Goal: Transaction & Acquisition: Purchase product/service

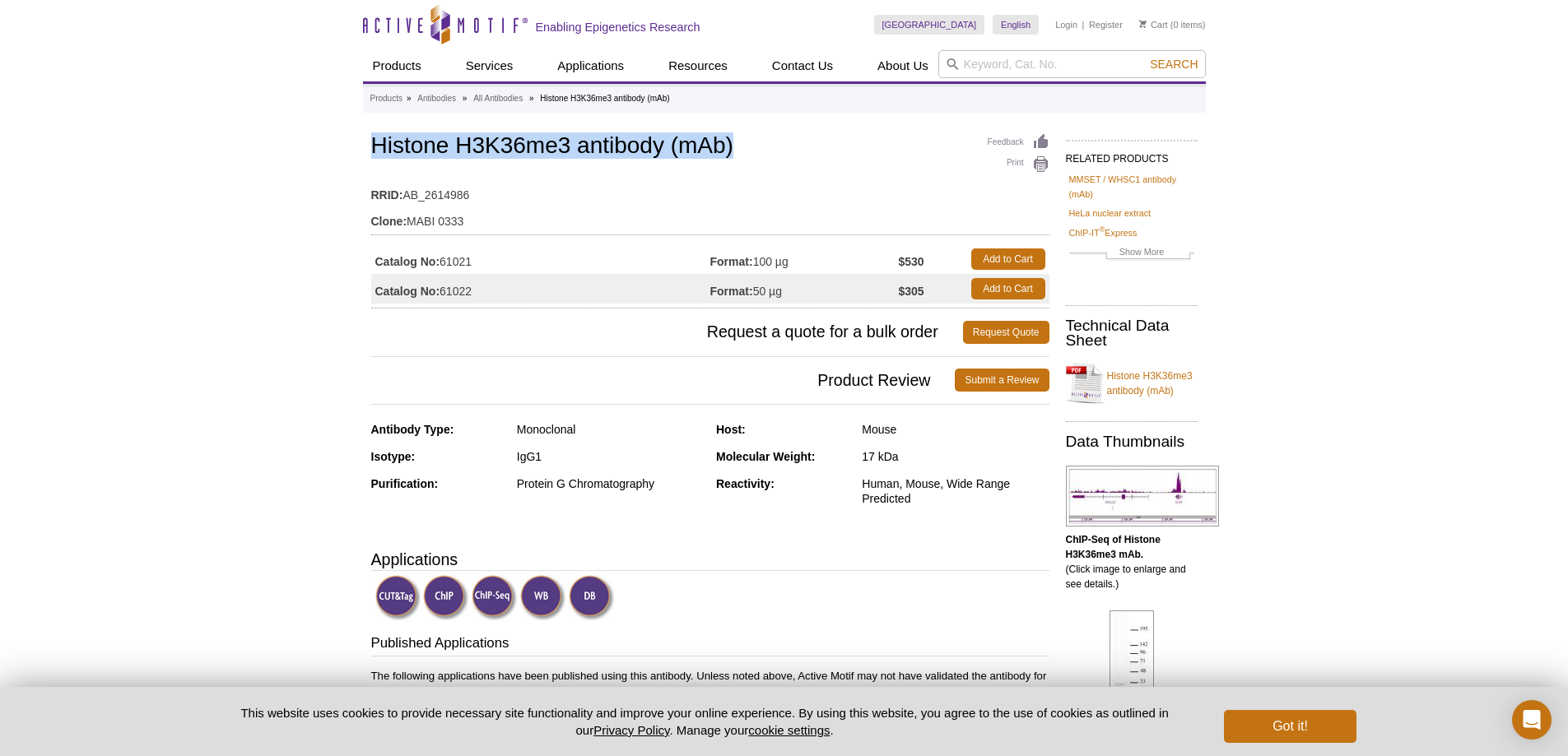
drag, startPoint x: 761, startPoint y: 167, endPoint x: 376, endPoint y: 156, distance: 385.2
click at [376, 156] on h1 "Histone H3K36me3 antibody (mAb)" at bounding box center [711, 148] width 678 height 28
copy h1 "Histone H3K36me3 antibody (mAb)"
click at [984, 290] on link "Add to Cart" at bounding box center [1007, 289] width 74 height 22
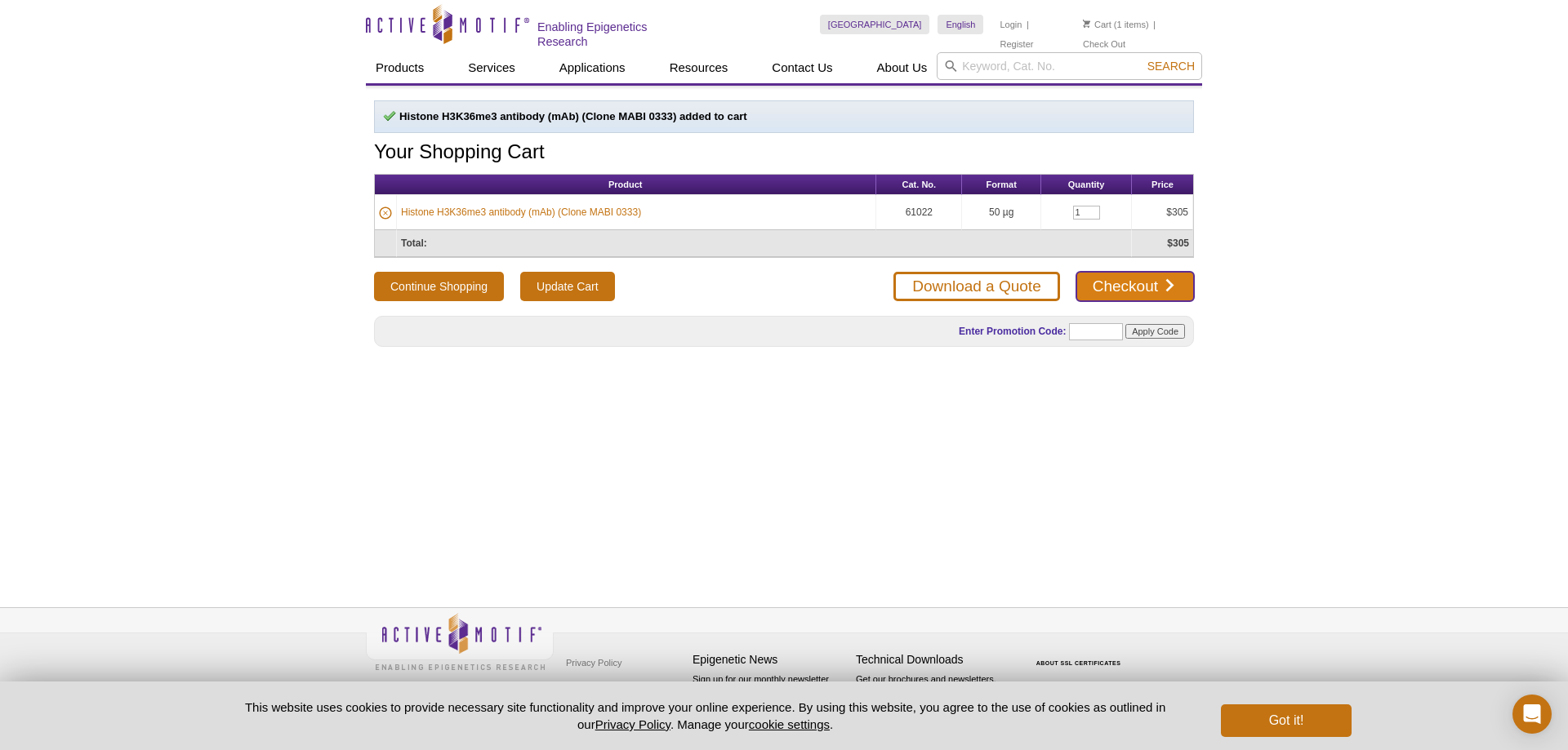
click at [1151, 289] on link "Checkout" at bounding box center [1134, 287] width 118 height 30
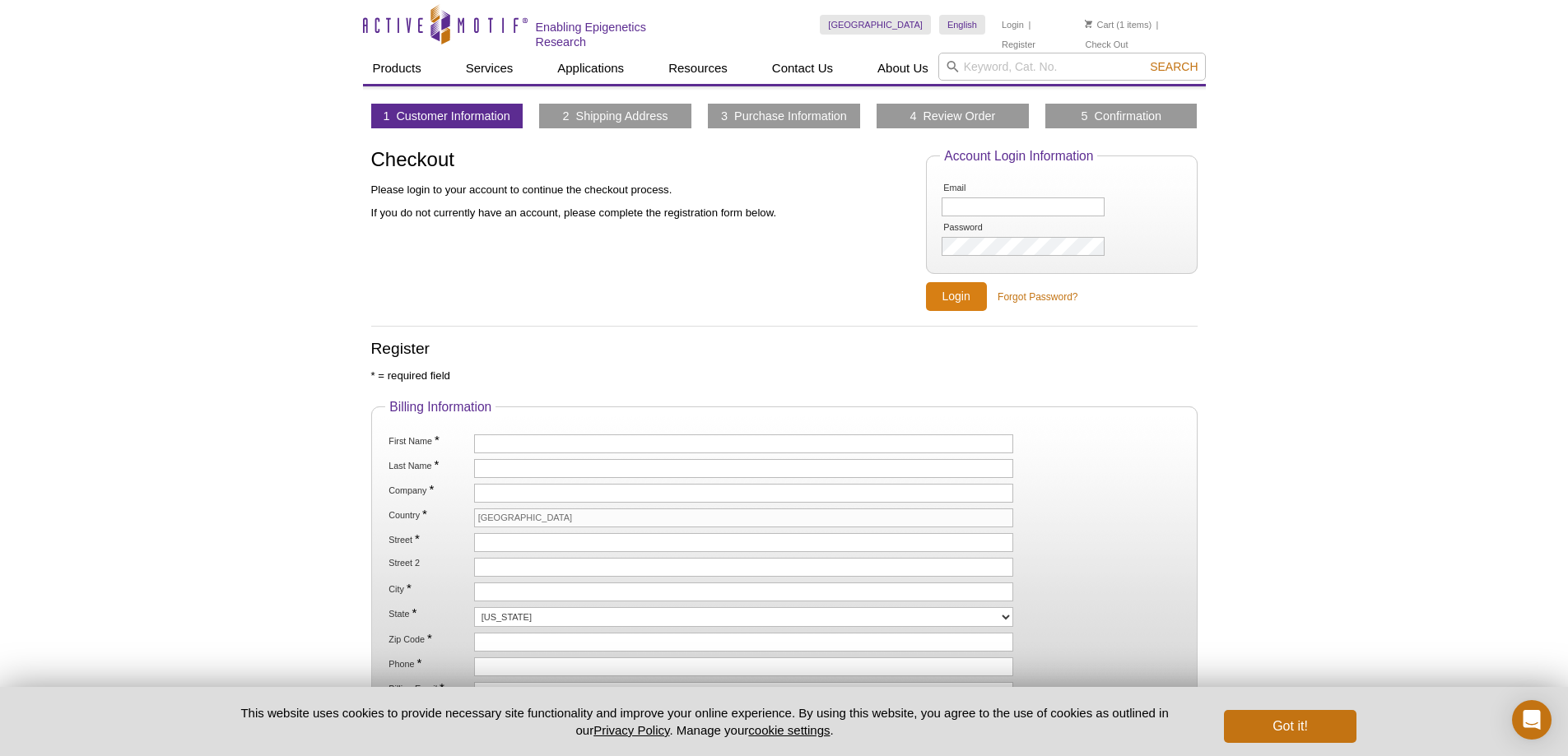
type input "Jing.zhang@austin.Utexas.edu"
click at [950, 300] on input "Login" at bounding box center [956, 297] width 61 height 29
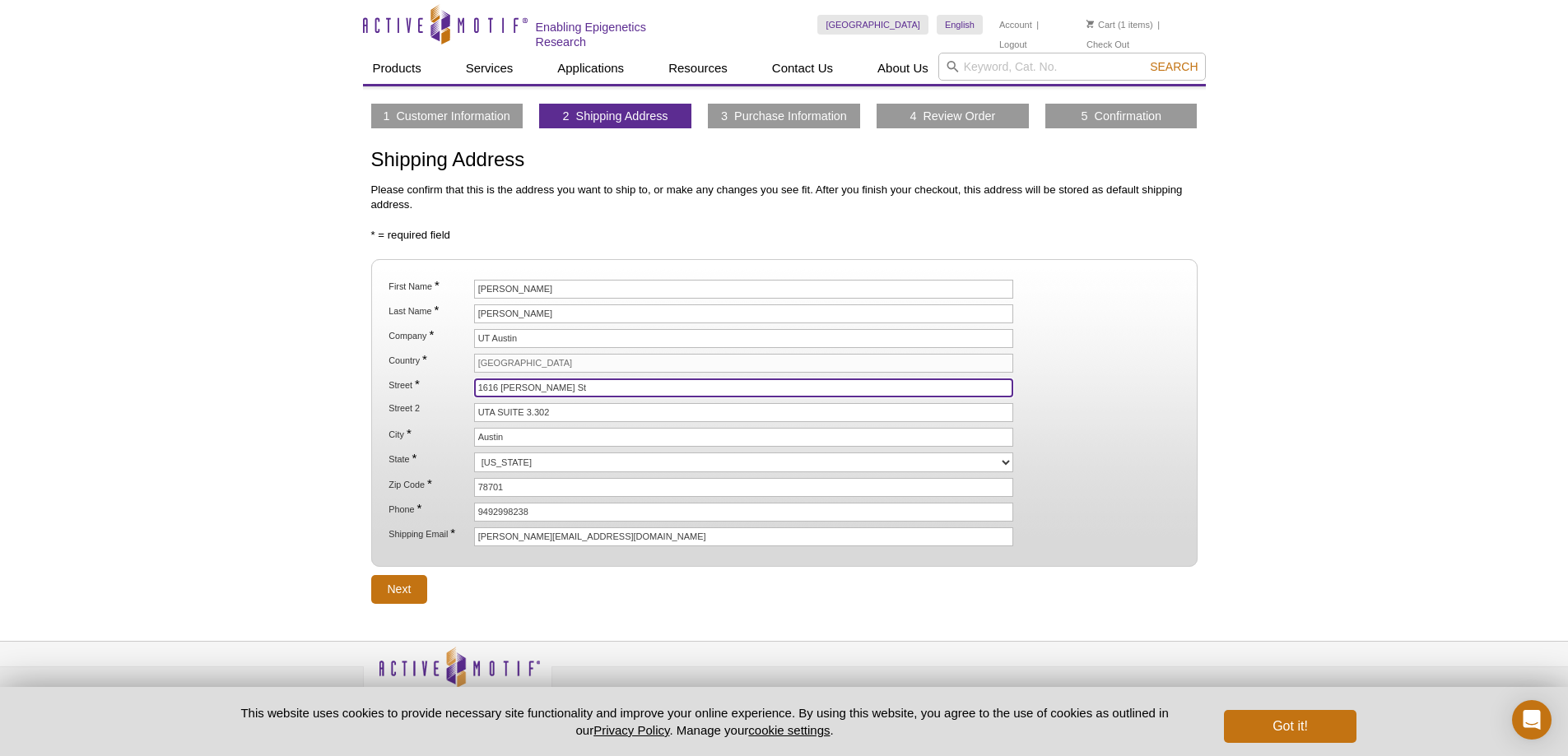
click at [590, 384] on input "1616 Guadalupe St" at bounding box center [744, 388] width 540 height 19
click at [590, 385] on input "1616 Guadalupe St" at bounding box center [744, 388] width 540 height 19
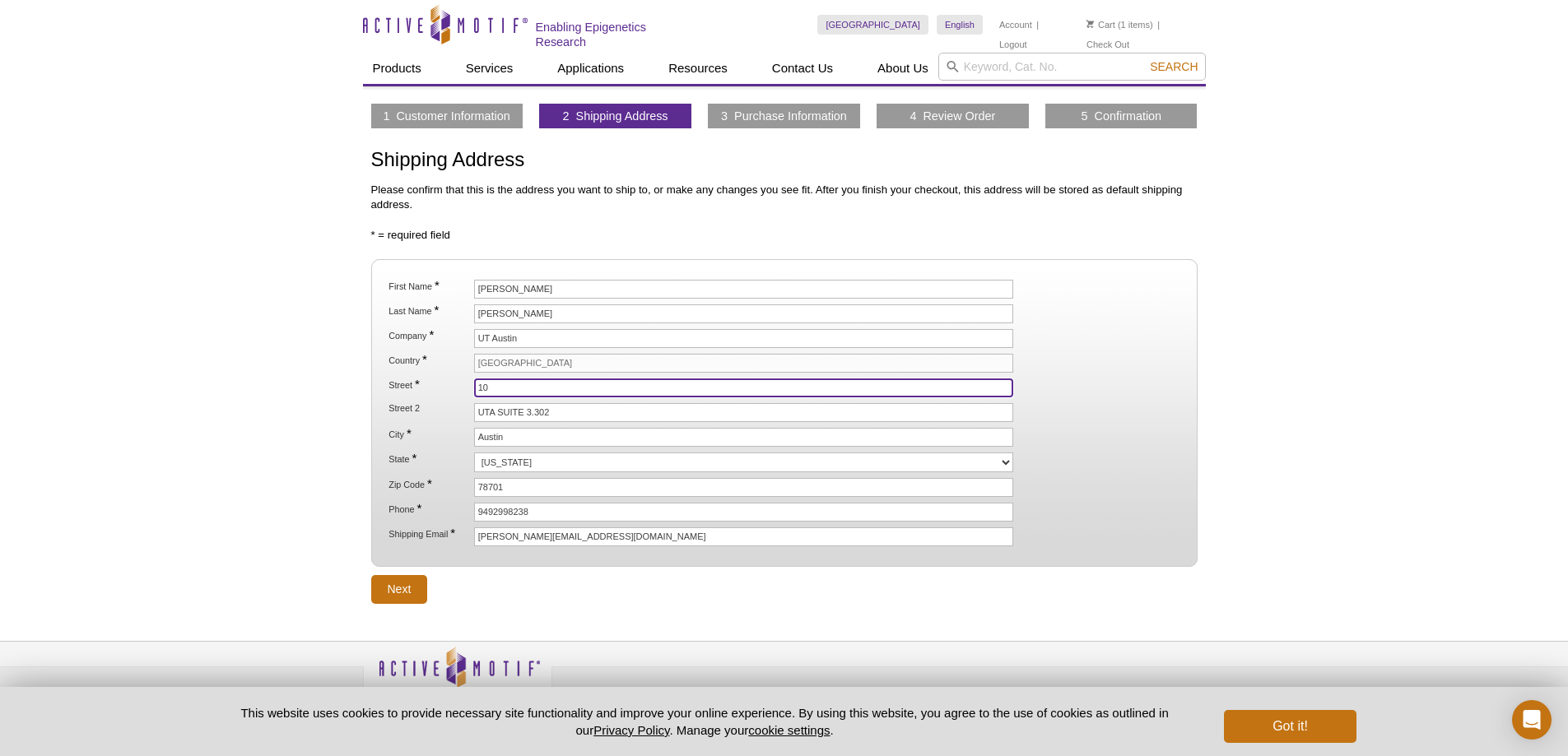
type input "100 E 24TH STREET"
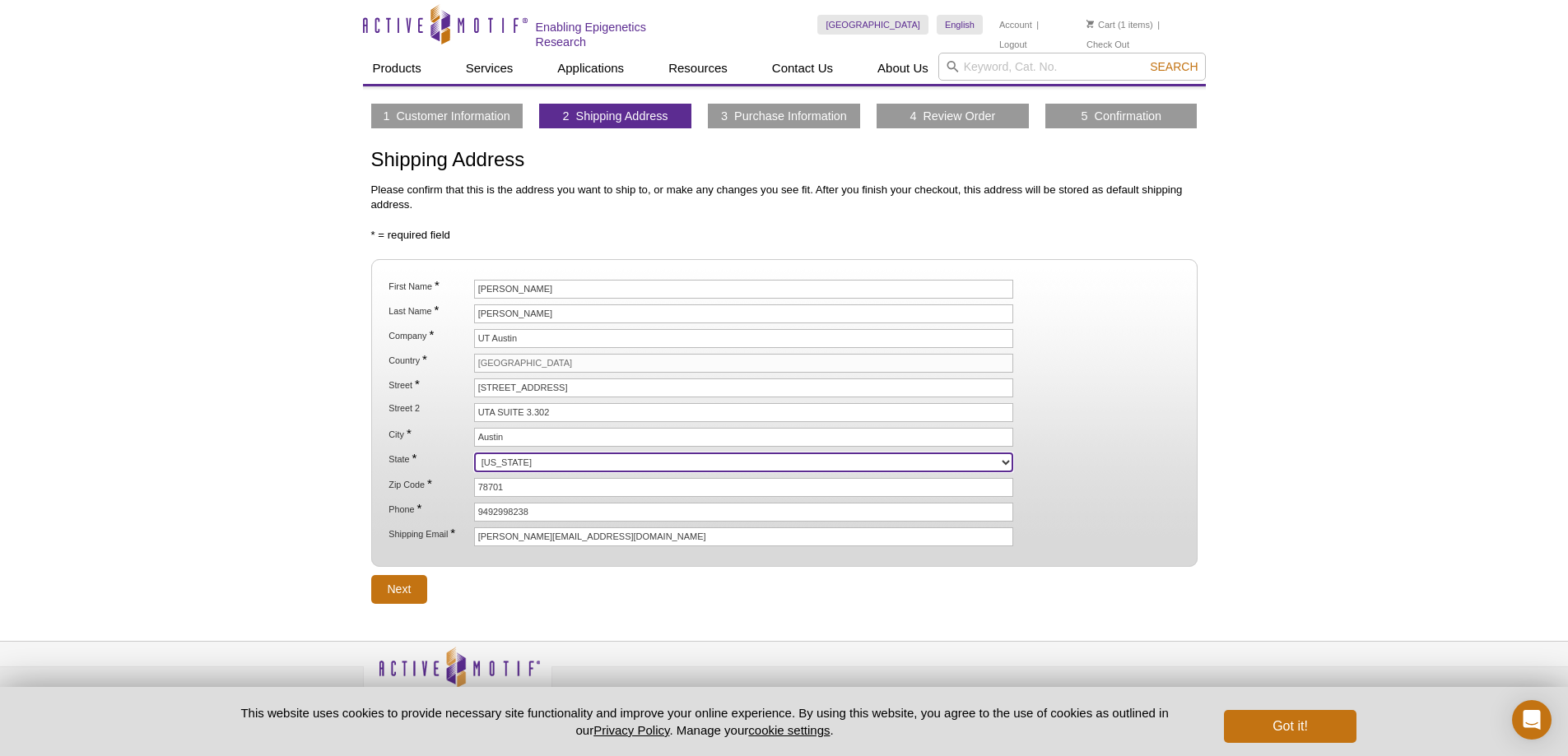
select select "TX"
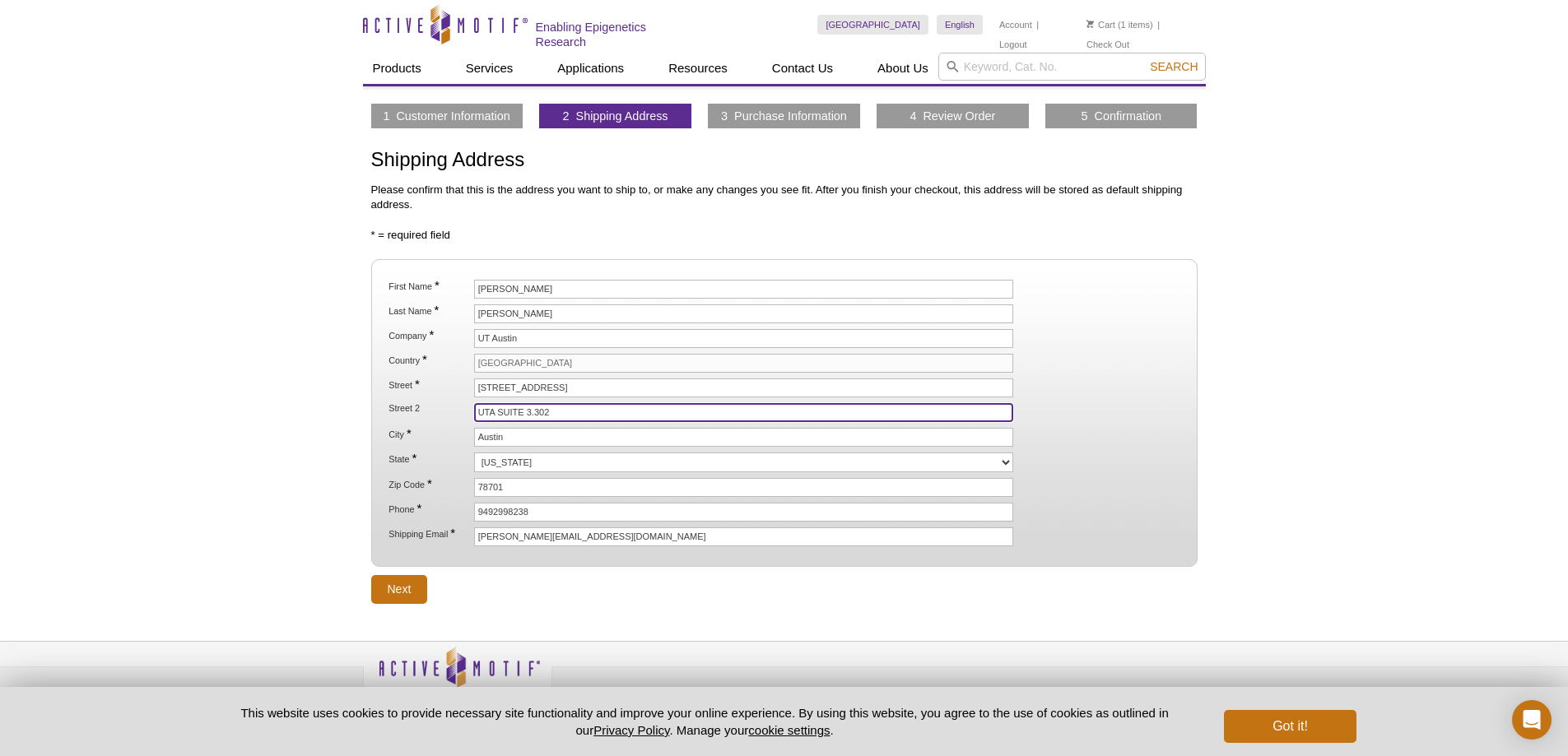
click at [571, 405] on input "UTA SUITE 3.302" at bounding box center [744, 412] width 540 height 19
click at [571, 405] on input "UTA SUITE 3.302" at bounding box center [744, 412] width 540 height 19
type input "NHB 4.130"
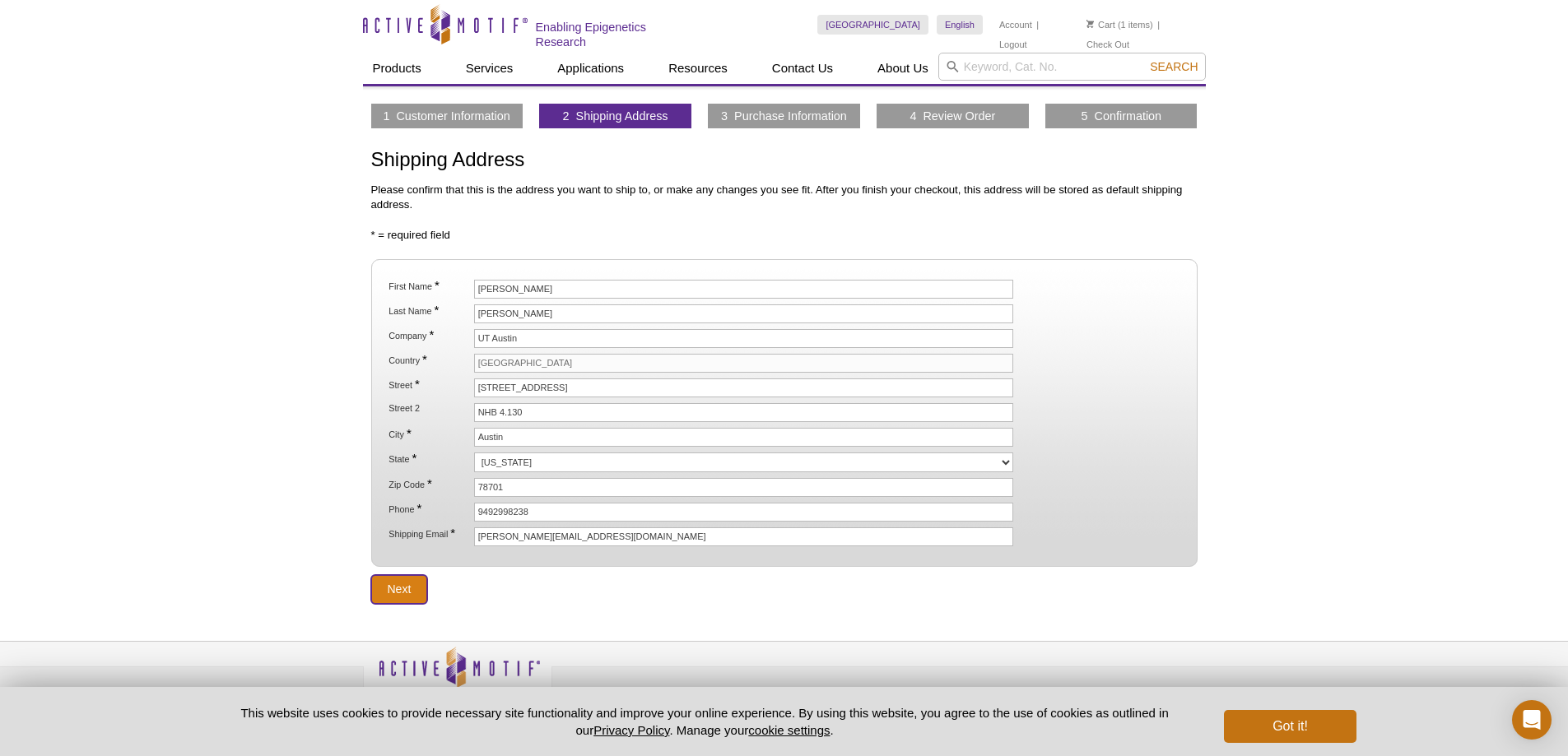
click at [415, 583] on input "Next" at bounding box center [400, 589] width 57 height 29
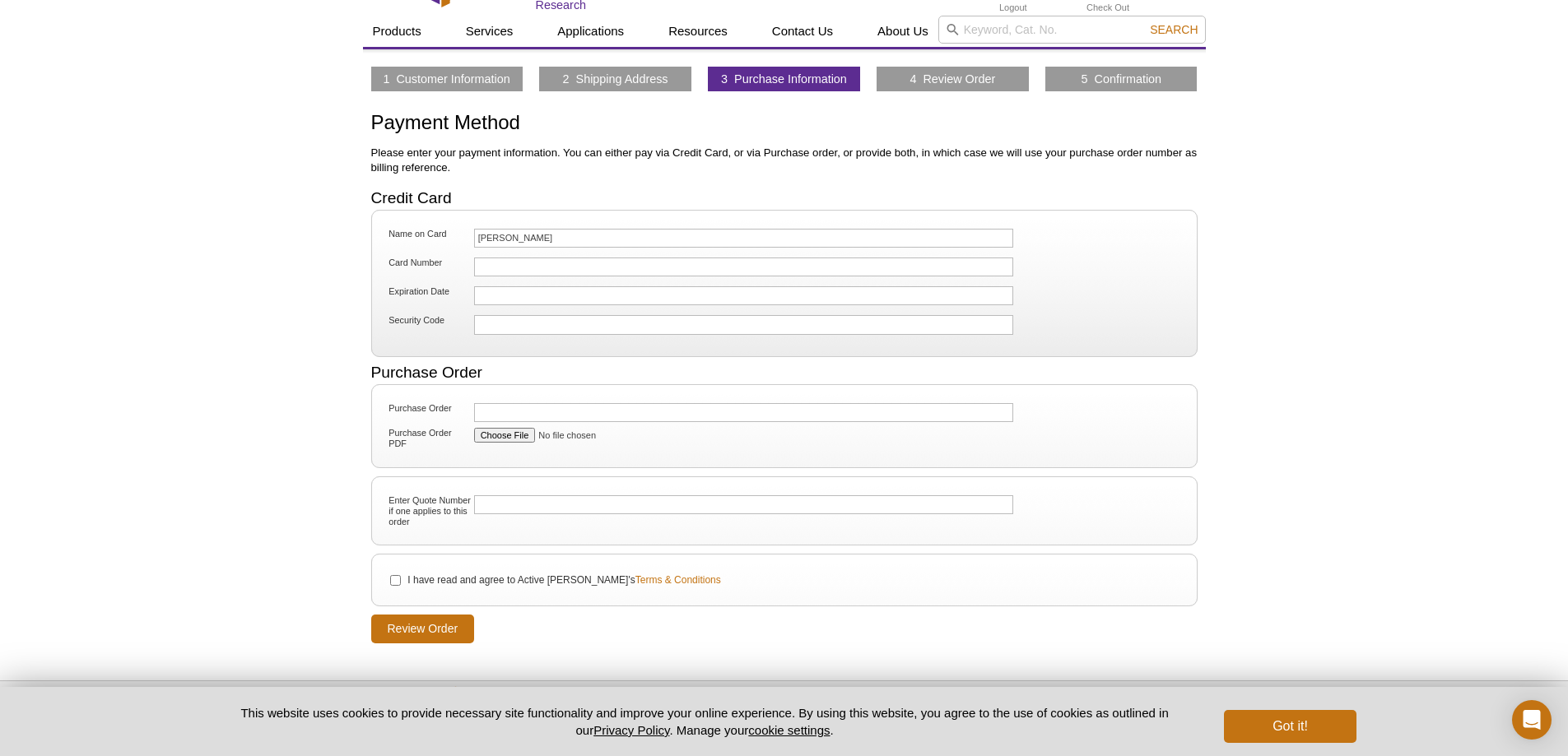
scroll to position [103, 0]
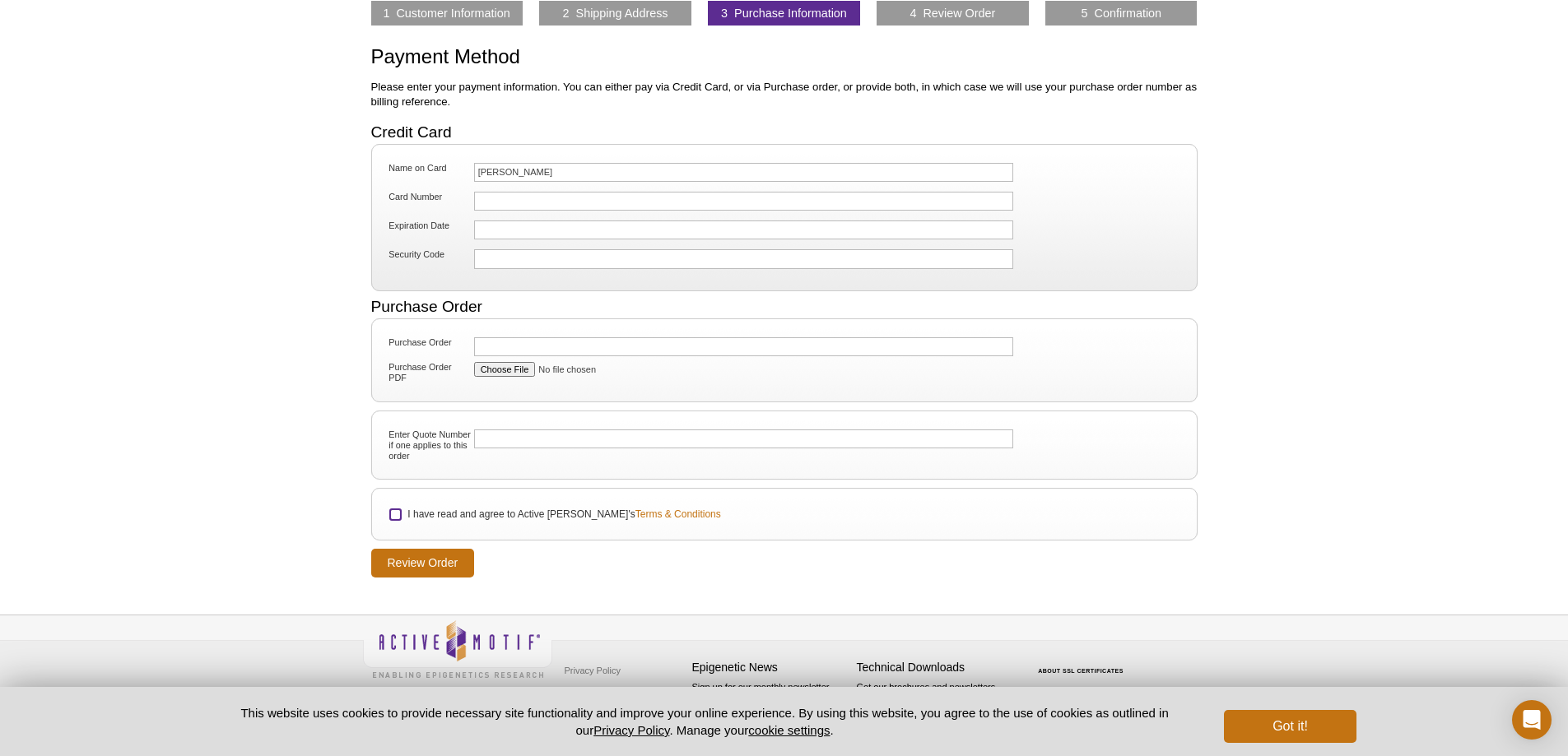
click at [396, 511] on input "I have read and agree to Active [PERSON_NAME]'s Terms & Conditions" at bounding box center [396, 515] width 11 height 11
checkbox input "true"
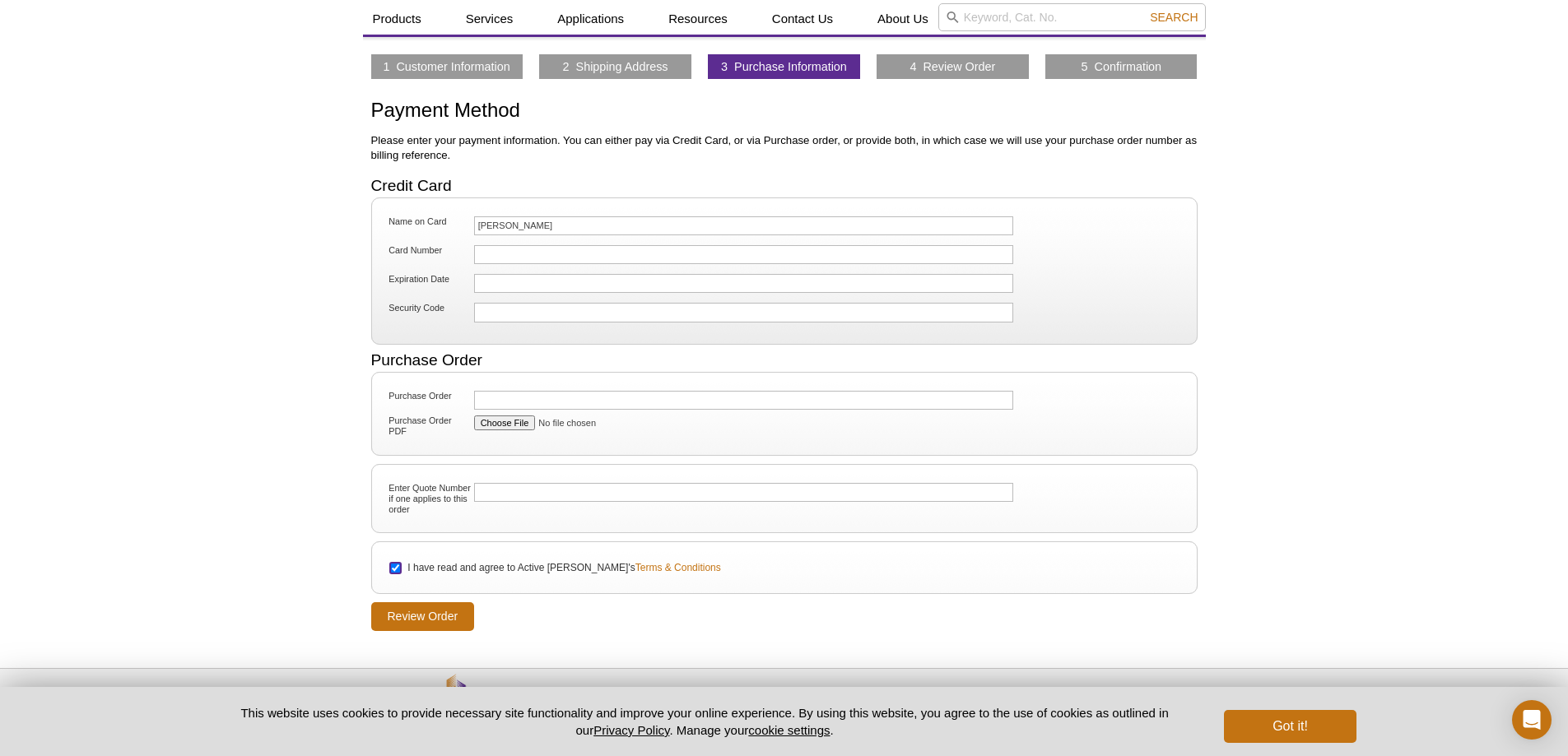
scroll to position [0, 0]
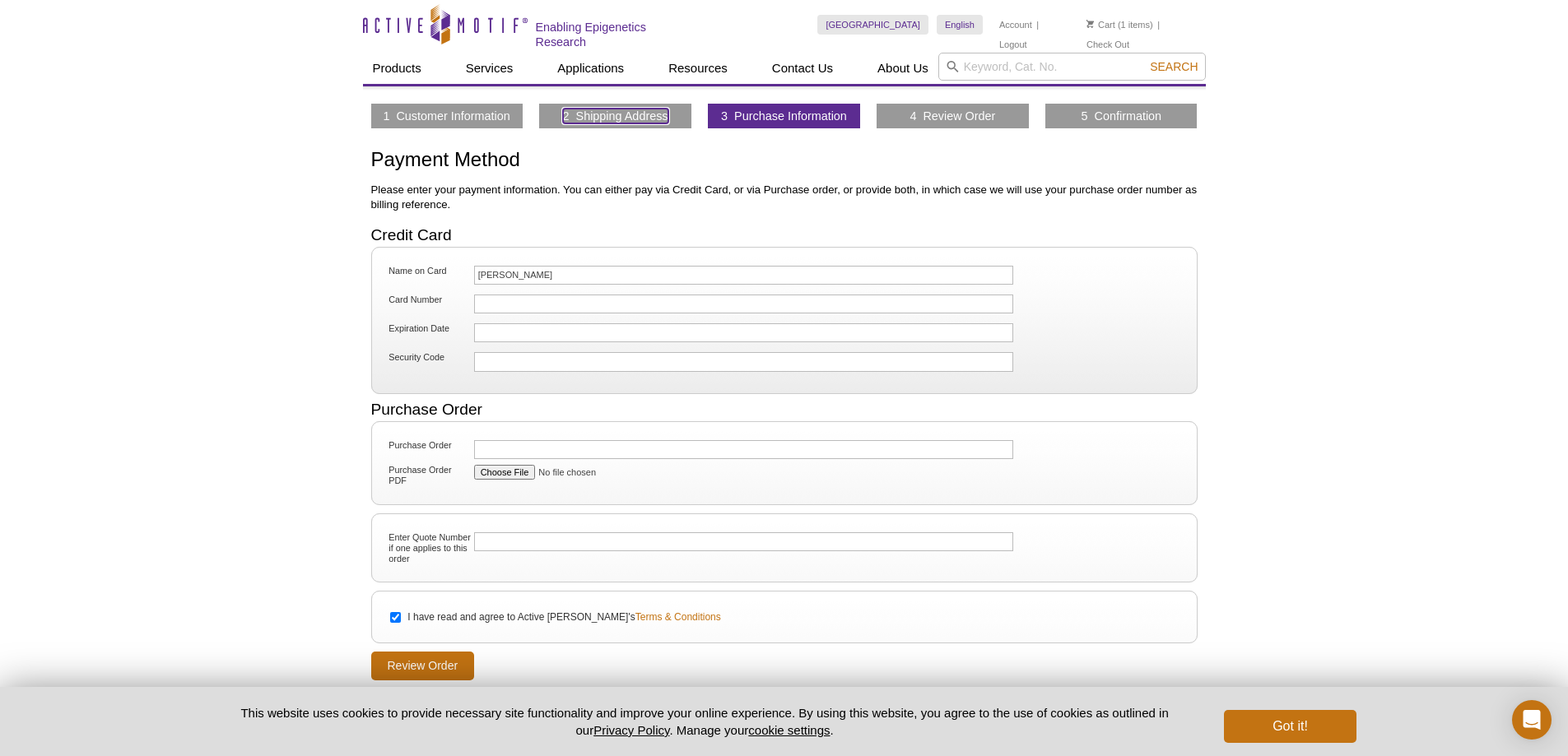
click at [598, 115] on link "2 Shipping Address" at bounding box center [615, 116] width 105 height 15
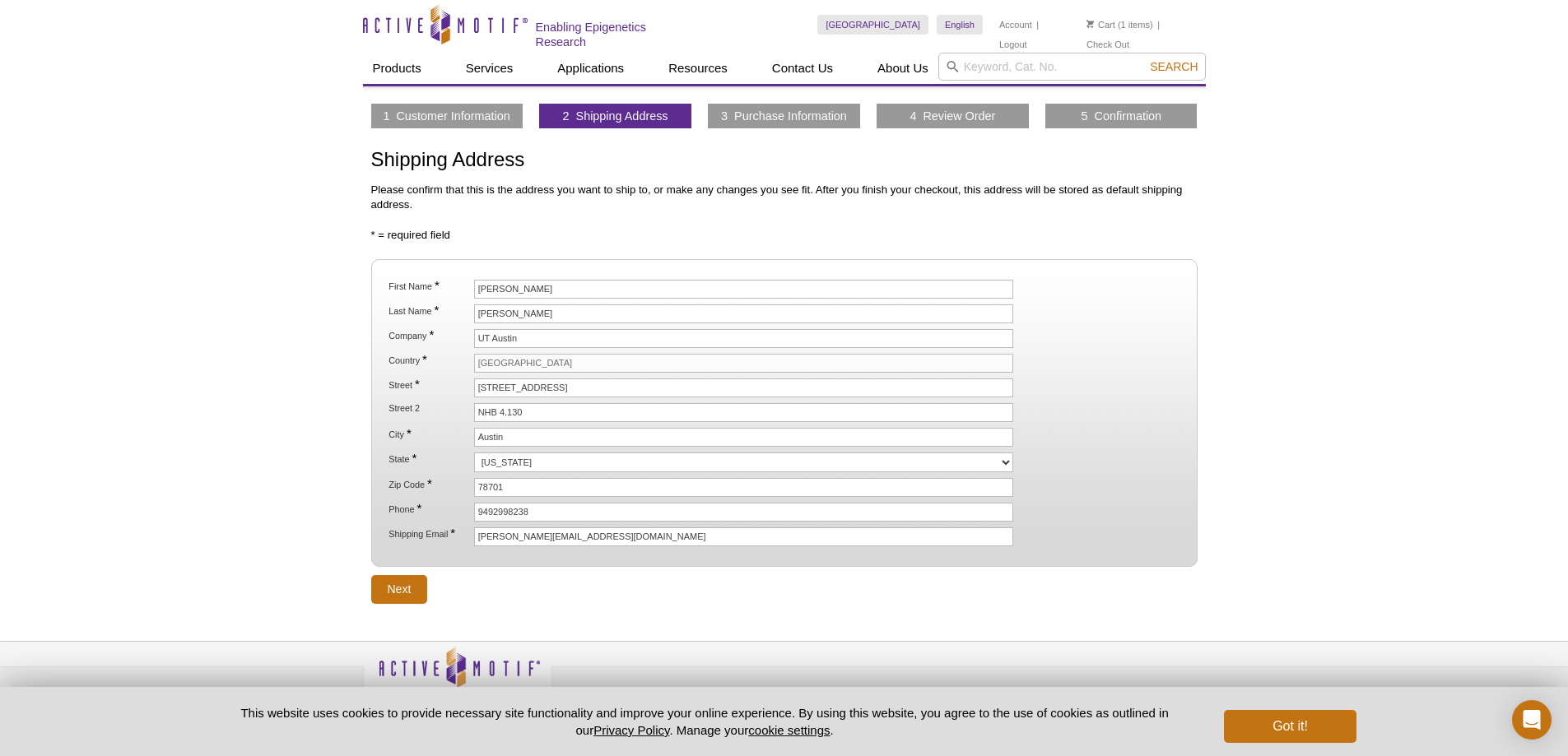
click at [1109, 31] on li "Cart (1 items)" at bounding box center [1119, 25] width 66 height 20
click at [1111, 27] on link "Cart" at bounding box center [1100, 25] width 29 height 12
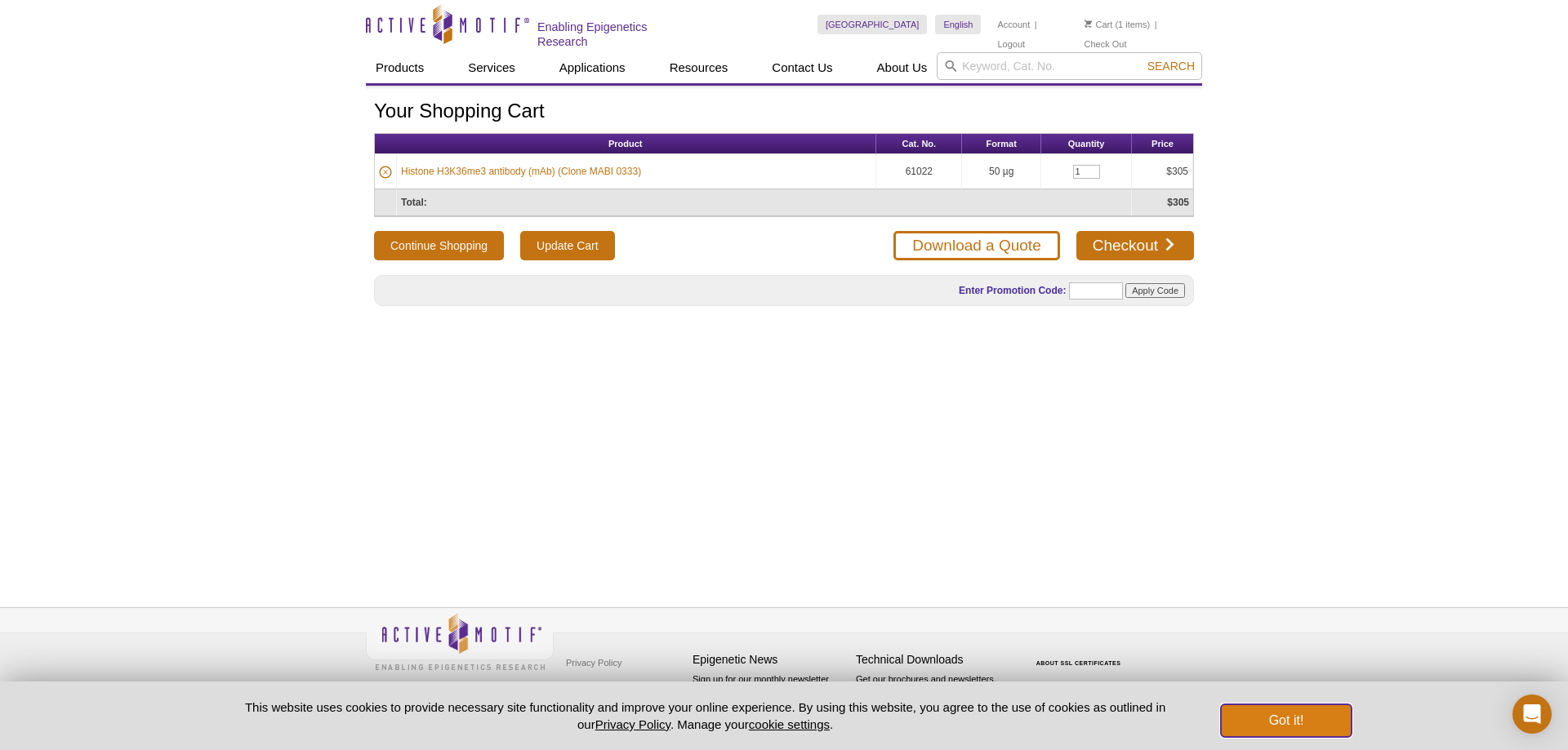
click at [1301, 728] on button "Got it!" at bounding box center [1286, 721] width 131 height 33
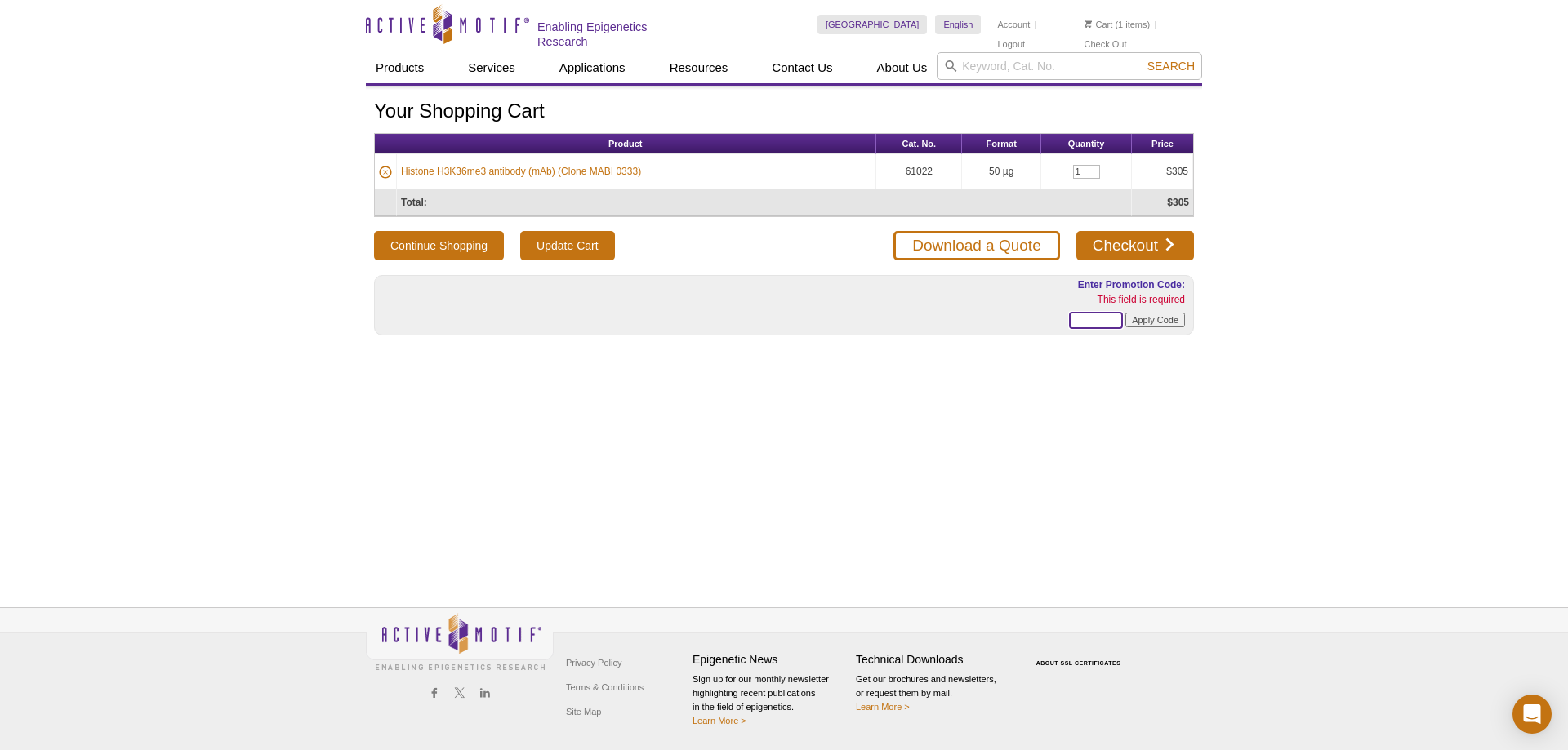
click at [1089, 321] on input "text" at bounding box center [1097, 320] width 54 height 17
paste input "TRANSAM25"
type input "TRANSAM25"
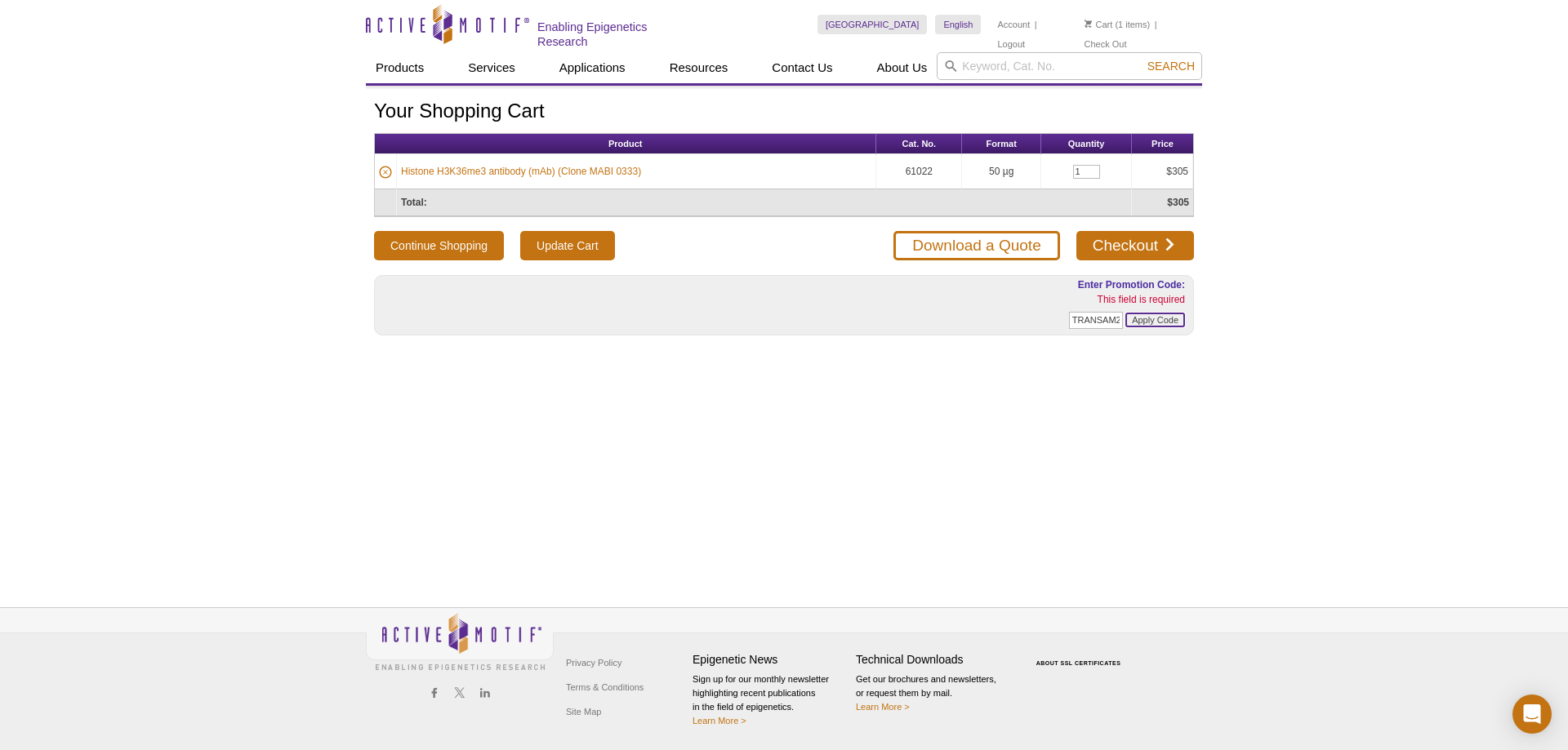
click at [1146, 322] on input "Apply Code" at bounding box center [1155, 320] width 59 height 15
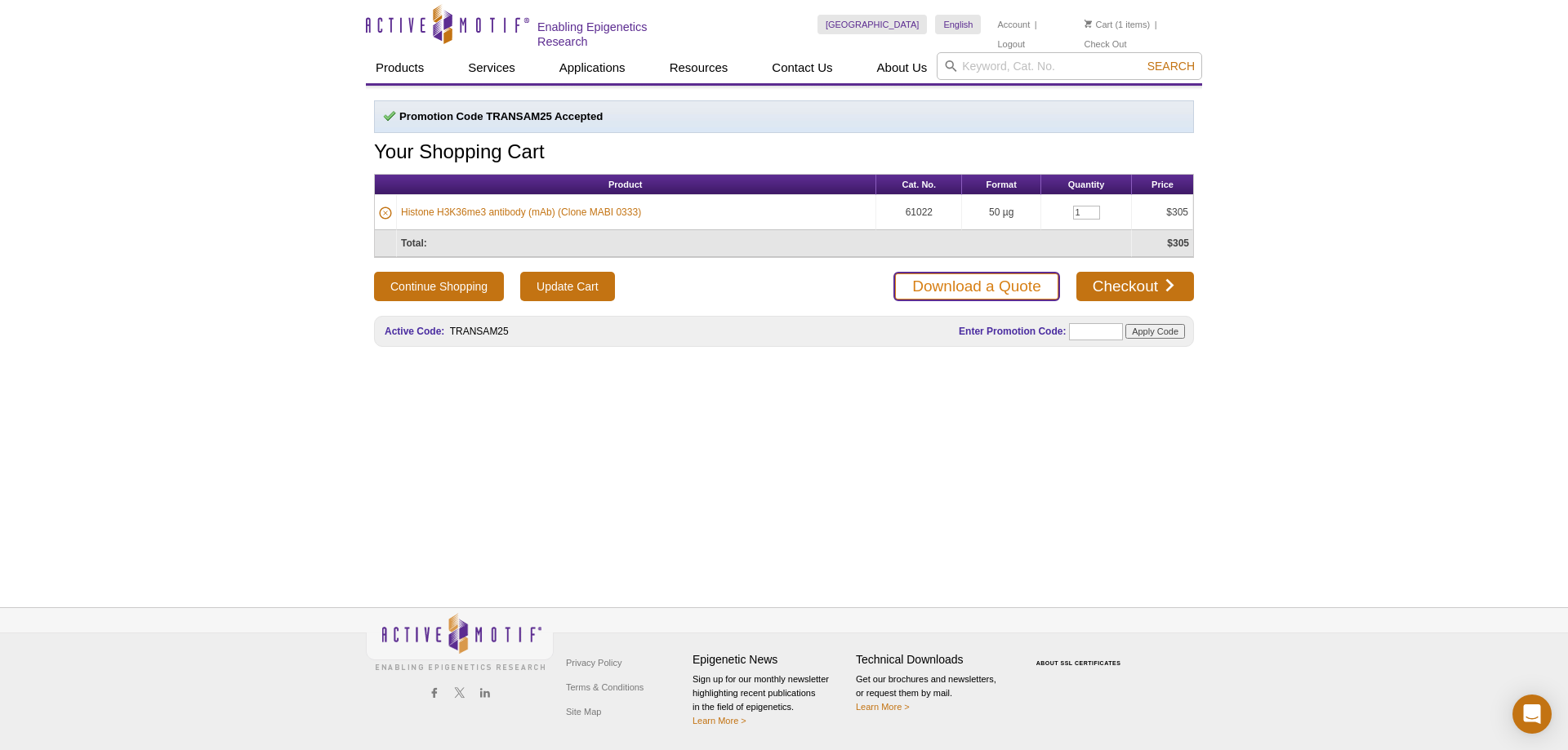
click at [954, 282] on link "Download a Quote" at bounding box center [977, 287] width 166 height 30
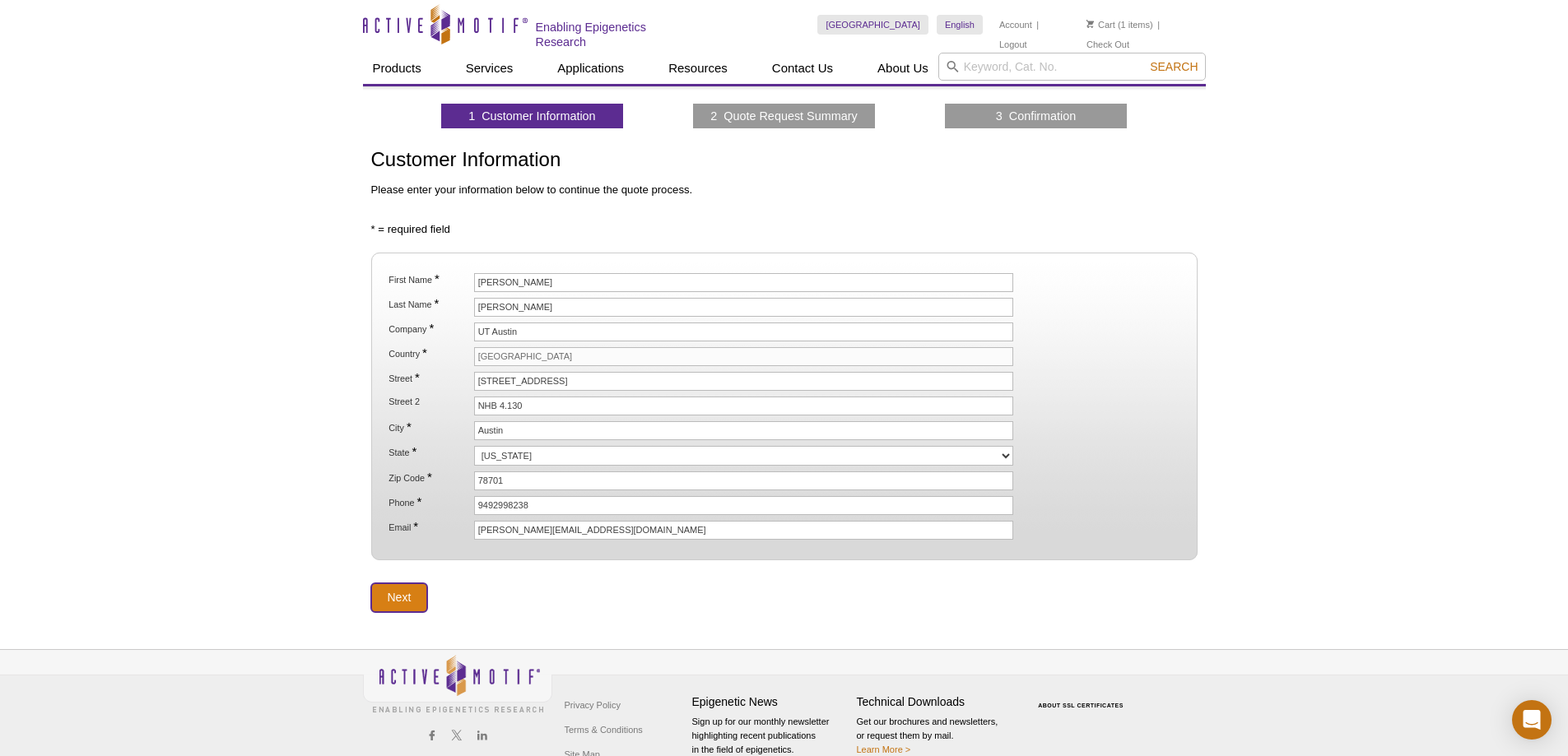
click at [407, 603] on input "Next" at bounding box center [400, 598] width 57 height 29
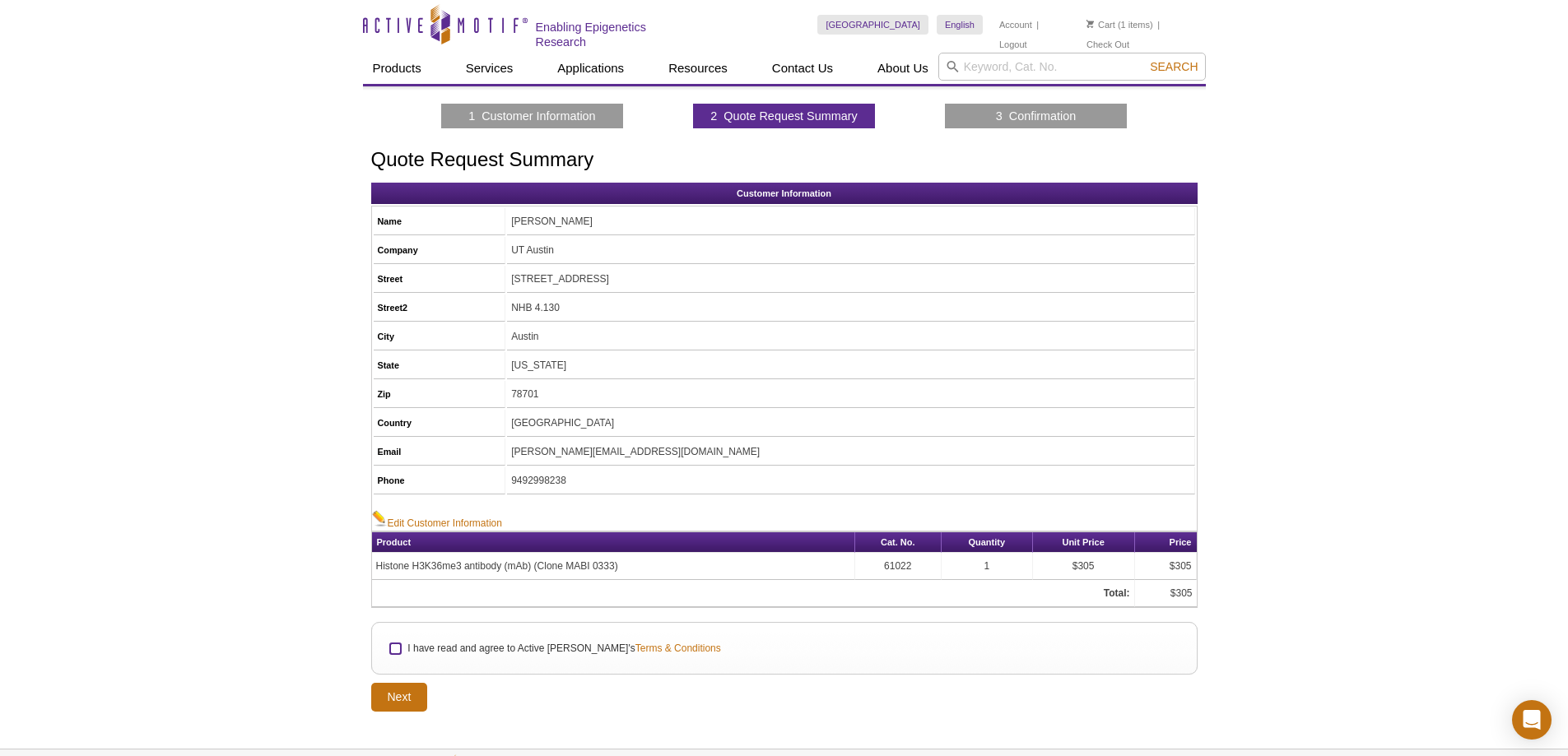
click at [396, 647] on input "I have read and agree to Active Motif's Terms & Conditions" at bounding box center [396, 648] width 11 height 11
checkbox input "true"
click at [407, 705] on input "Next" at bounding box center [400, 697] width 57 height 29
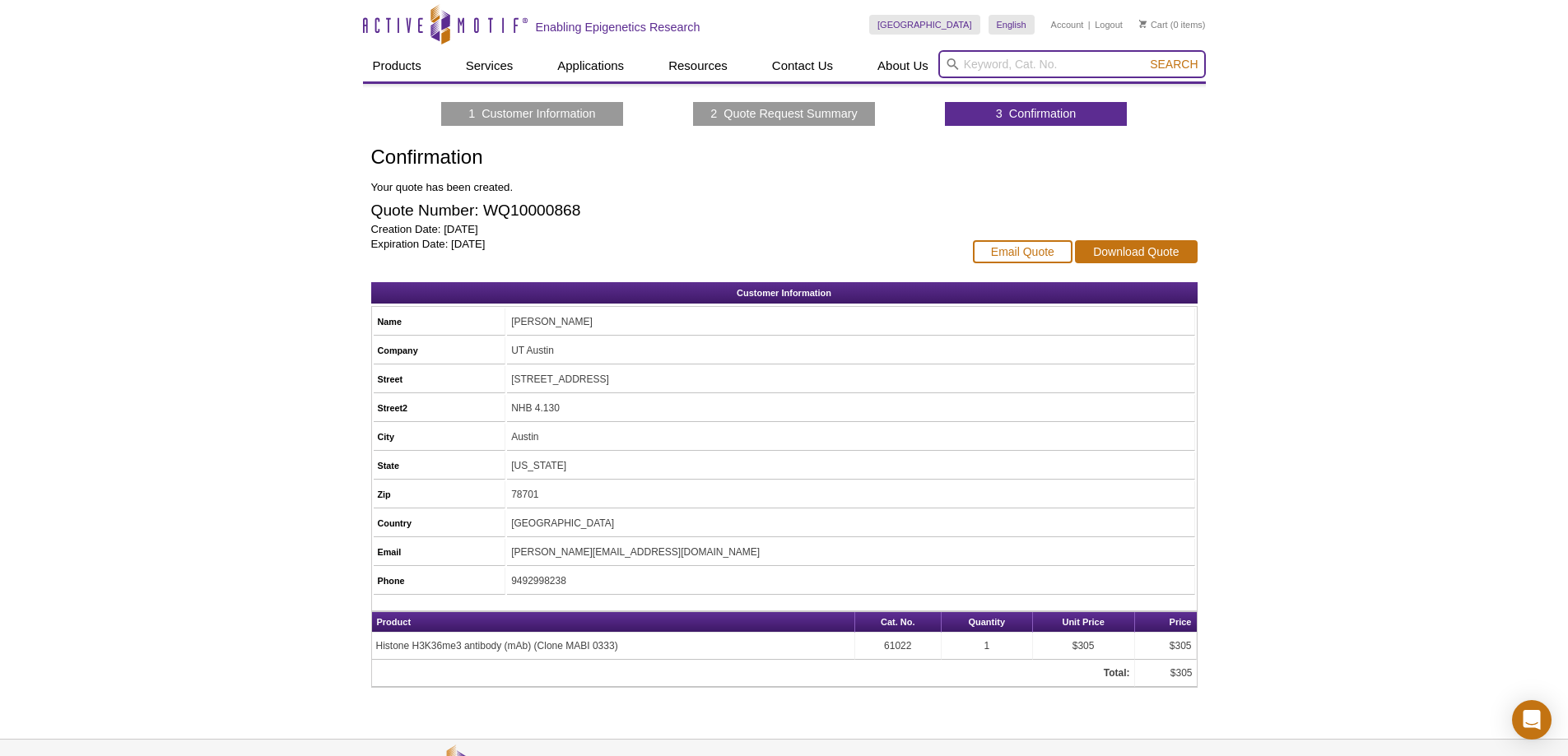
click at [996, 59] on input "search" at bounding box center [1072, 65] width 268 height 28
click at [1145, 57] on button "Search" at bounding box center [1173, 65] width 57 height 15
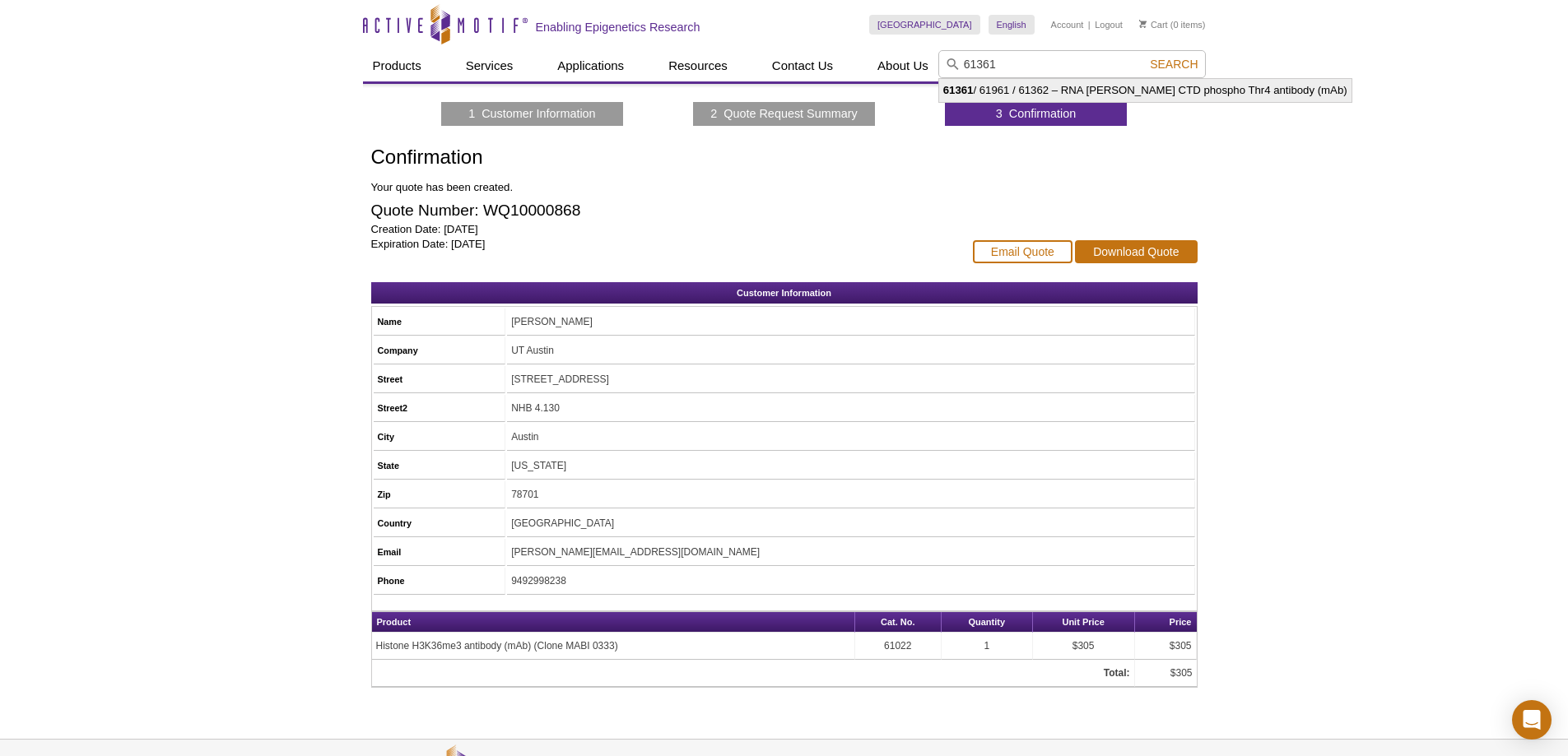
click at [994, 89] on li "61361 / 61961 / 61362 – RNA Pol II CTD phospho Thr4 antibody (mAb)" at bounding box center [1145, 90] width 412 height 23
type input "61361 / 61961 / 61362 – RNA Pol II CTD phospho Thr4 antibody (mAb)"
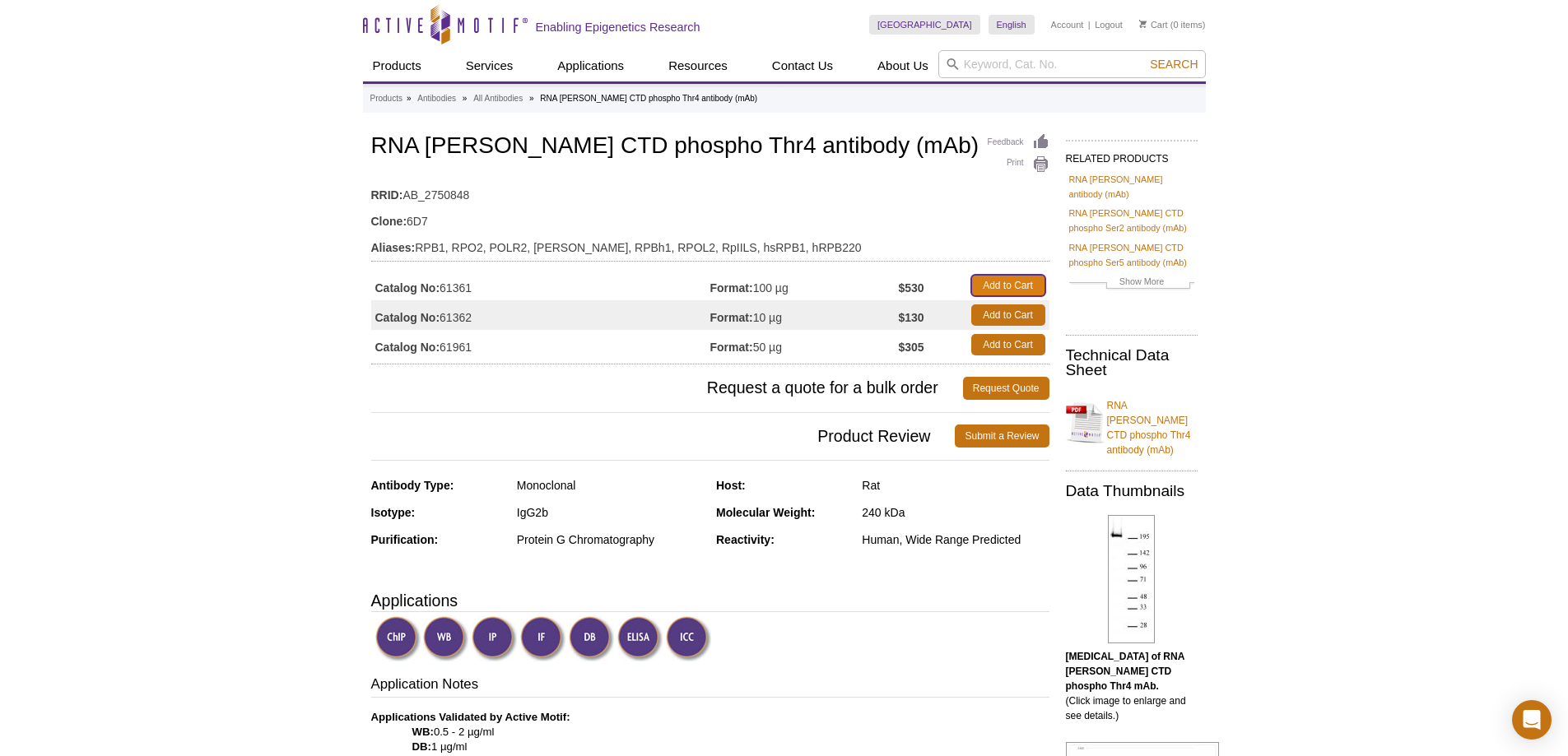
click at [988, 284] on link "Add to Cart" at bounding box center [1007, 286] width 74 height 22
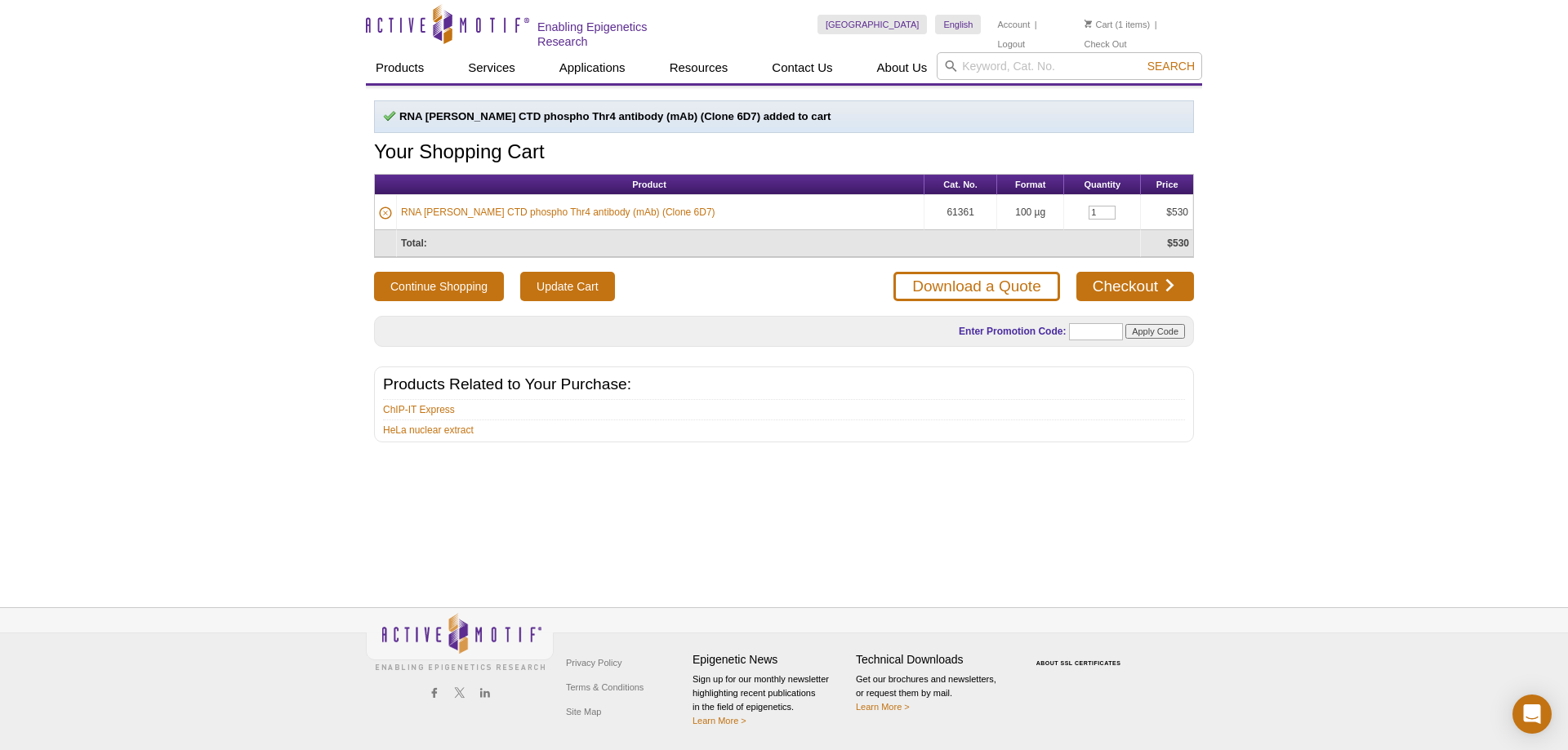
click at [1088, 320] on form "Enter Promotion Code: Apply Code" at bounding box center [1041, 331] width 285 height 26
click at [1084, 331] on input "text" at bounding box center [1097, 331] width 54 height 17
paste input "TRANSAM25"
type input "TRANSAM25"
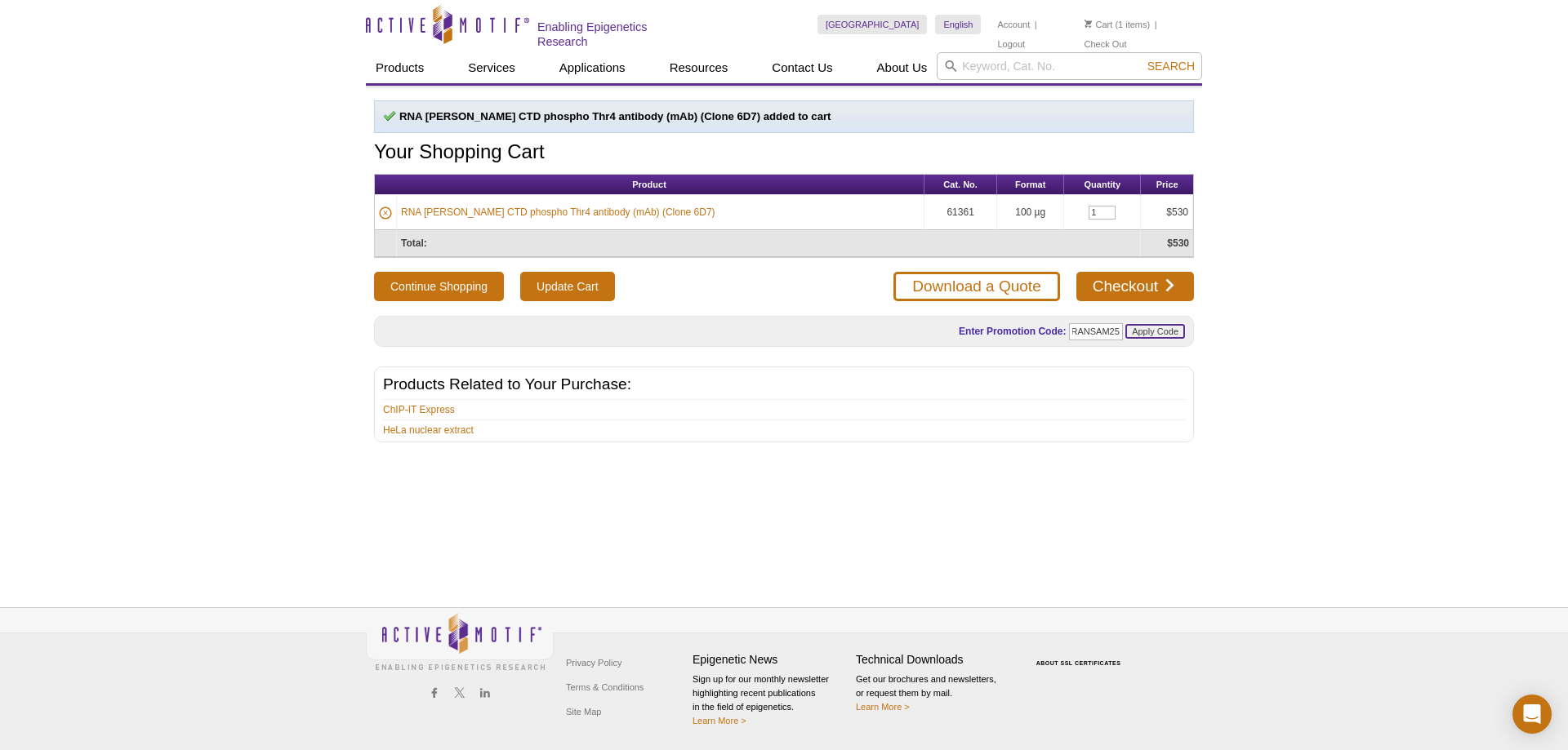
scroll to position [0, 0]
click at [1134, 330] on input "Apply Code" at bounding box center [1155, 331] width 59 height 15
click at [1158, 285] on link "Checkout" at bounding box center [1134, 287] width 118 height 30
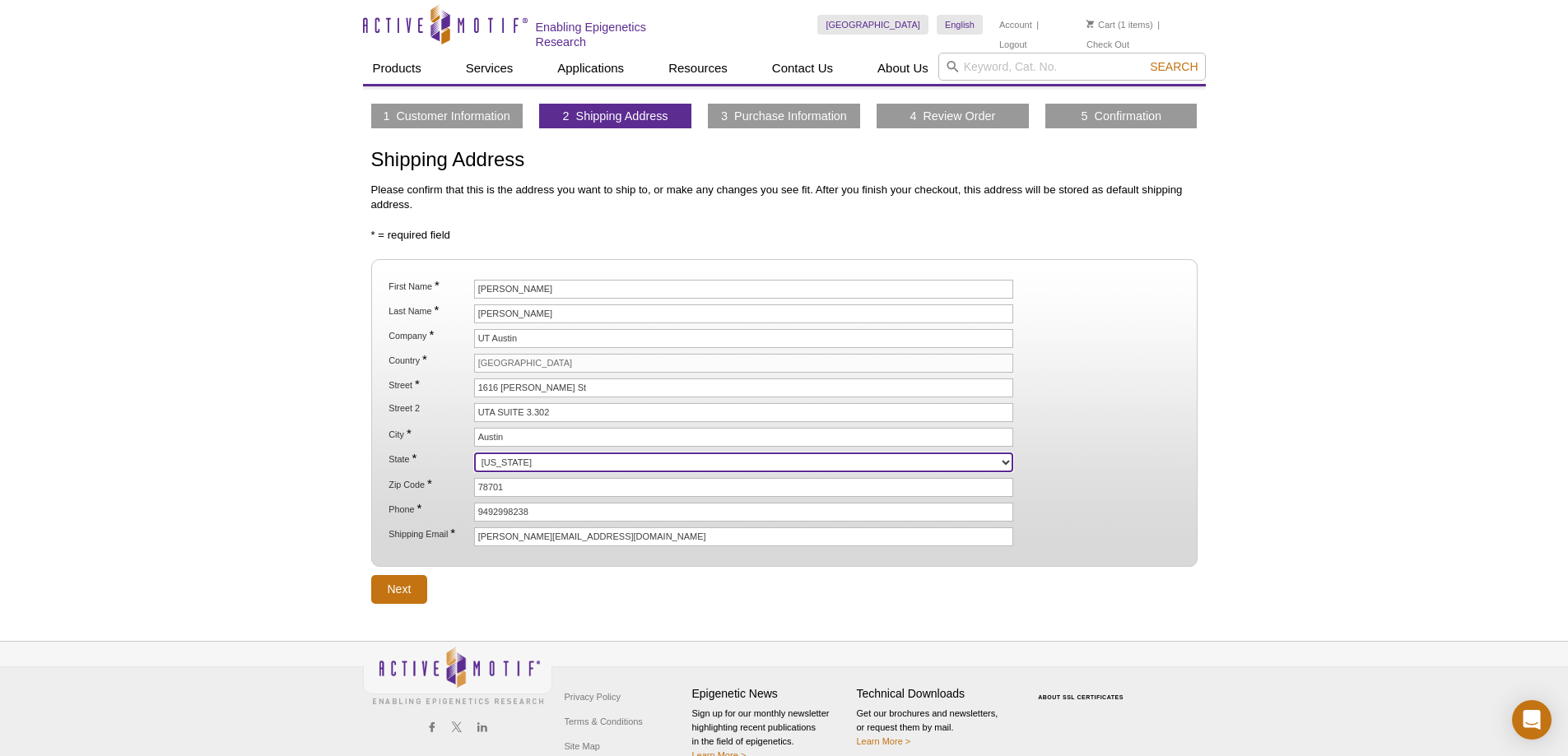
click at [535, 457] on select "Alabama Alaska American Samoa Arizona Arkansas California Colorado Connecticut …" at bounding box center [744, 463] width 540 height 20
select select "TX"
click at [474, 453] on select "Alabama Alaska American Samoa Arizona Arkansas California Colorado Connecticut …" at bounding box center [744, 463] width 540 height 20
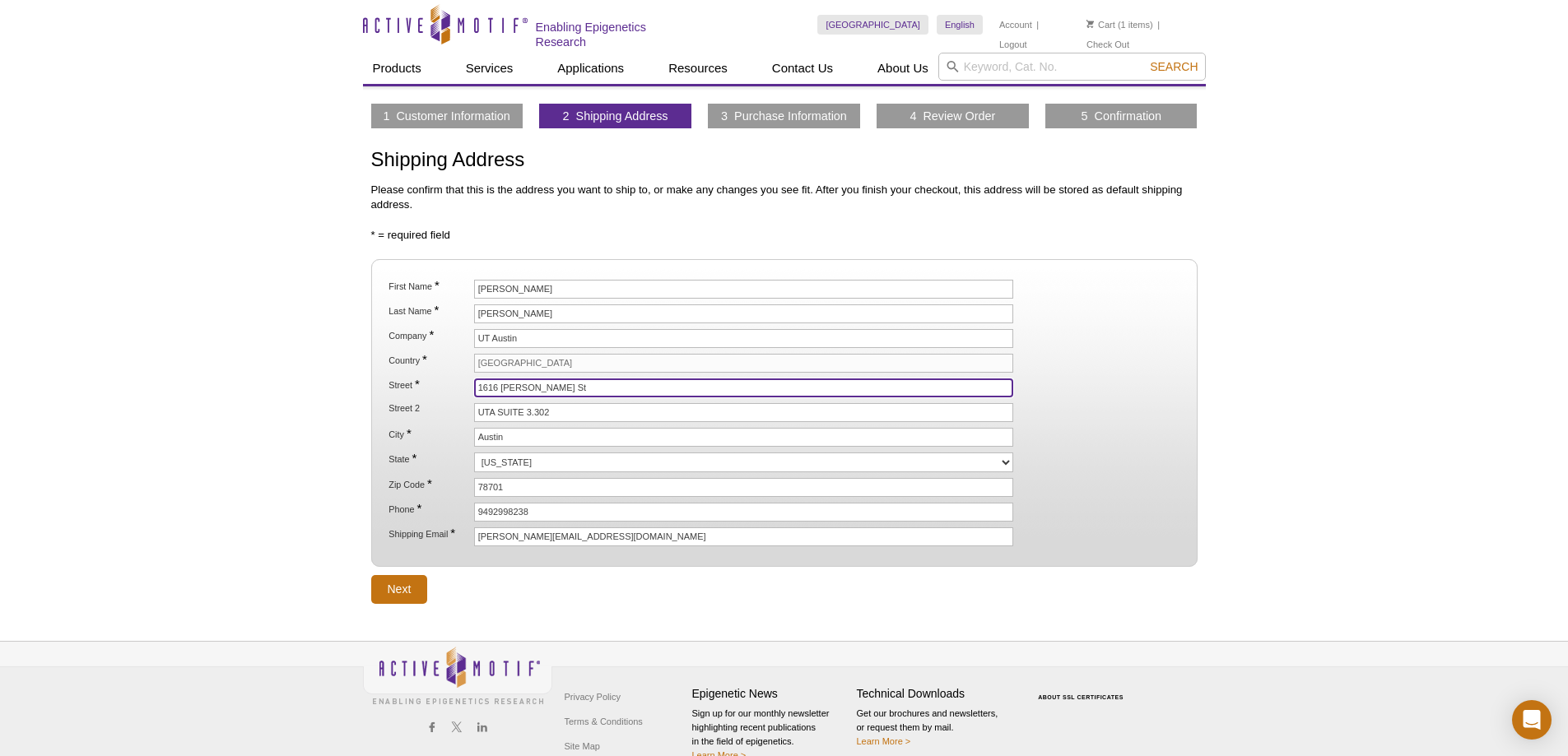
click at [571, 387] on input "1616 Guadalupe St" at bounding box center [744, 388] width 540 height 19
type input "100 E 24TH STREET"
click at [600, 416] on input "UTA SUITE 3.302" at bounding box center [744, 412] width 540 height 19
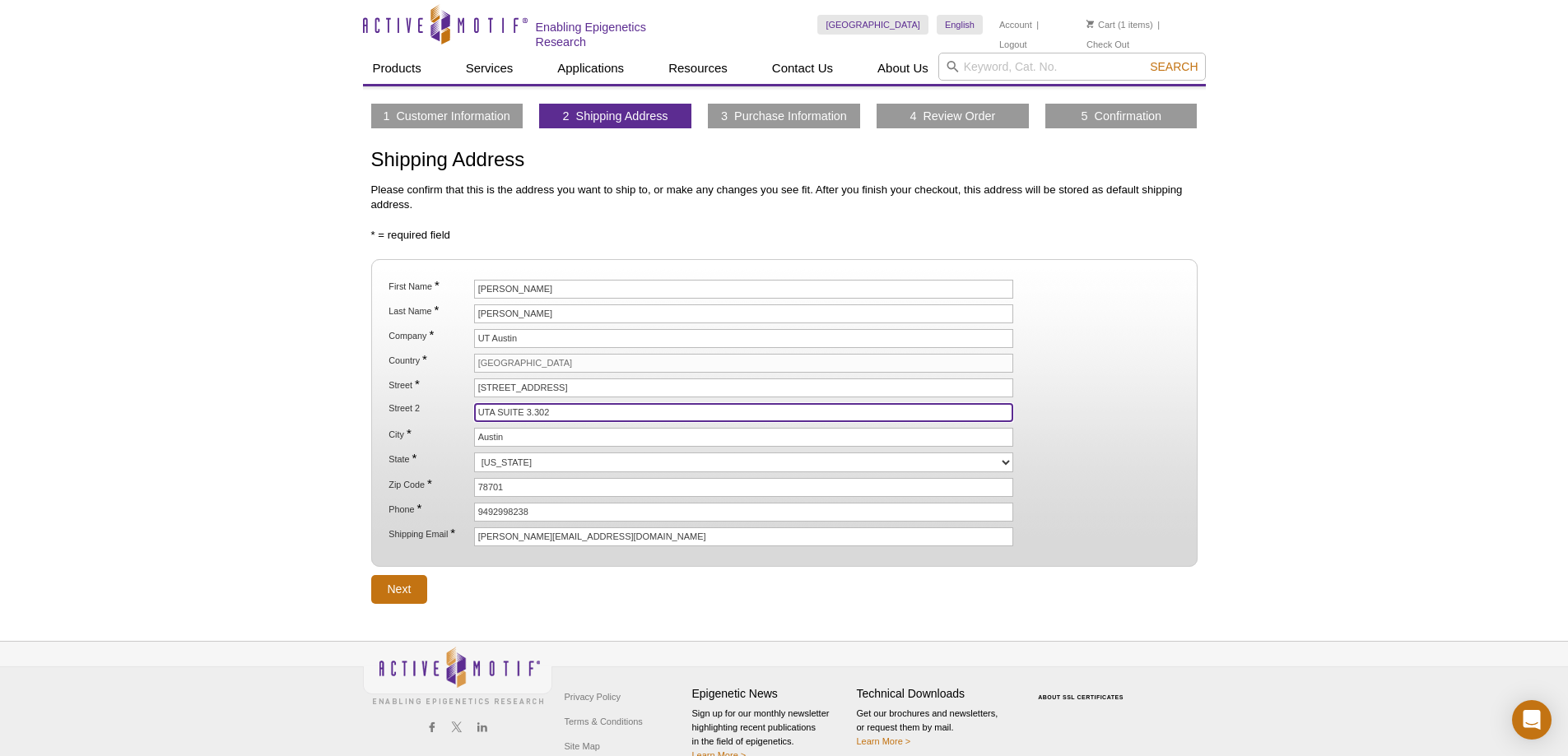
click at [600, 415] on input "UTA SUITE 3.302" at bounding box center [744, 412] width 540 height 19
type input "NHB 4.130"
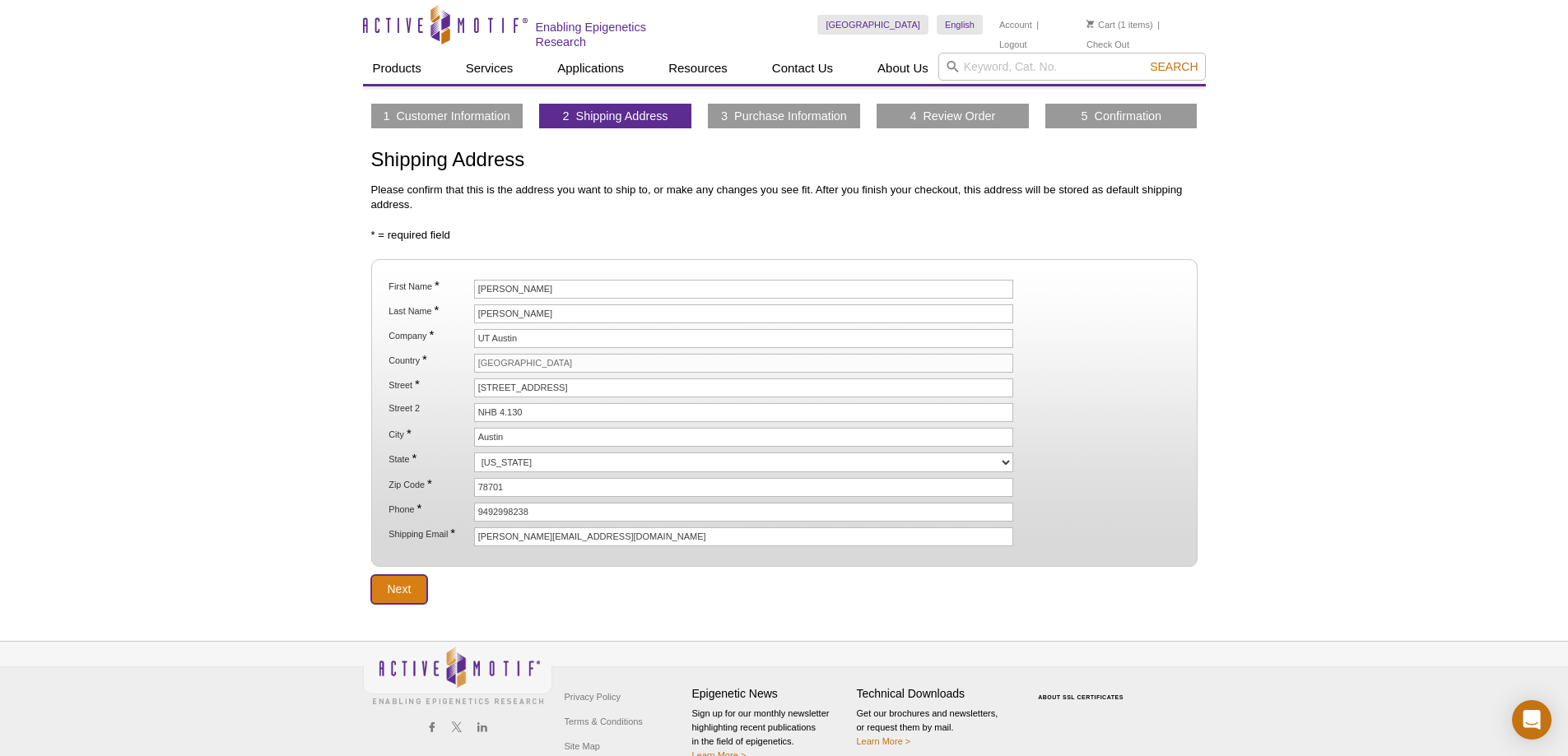
click at [399, 589] on input "Next" at bounding box center [400, 589] width 57 height 29
